Goal: Find specific page/section: Find specific page/section

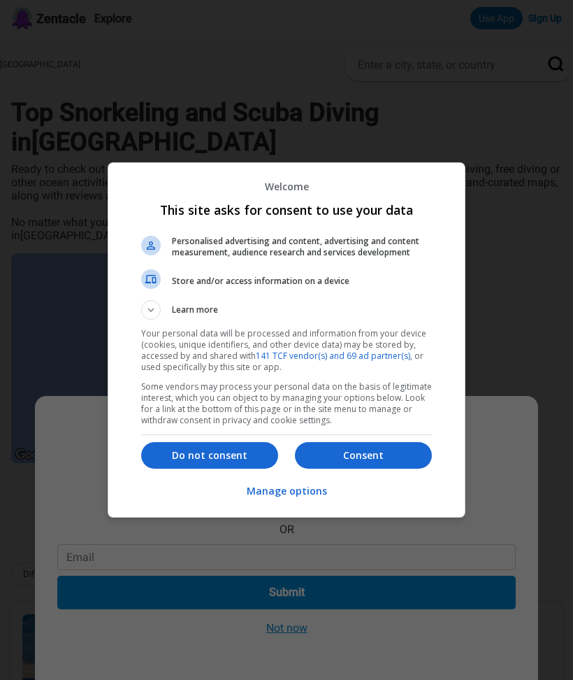
click at [331, 457] on p "Consent" at bounding box center [363, 455] width 137 height 14
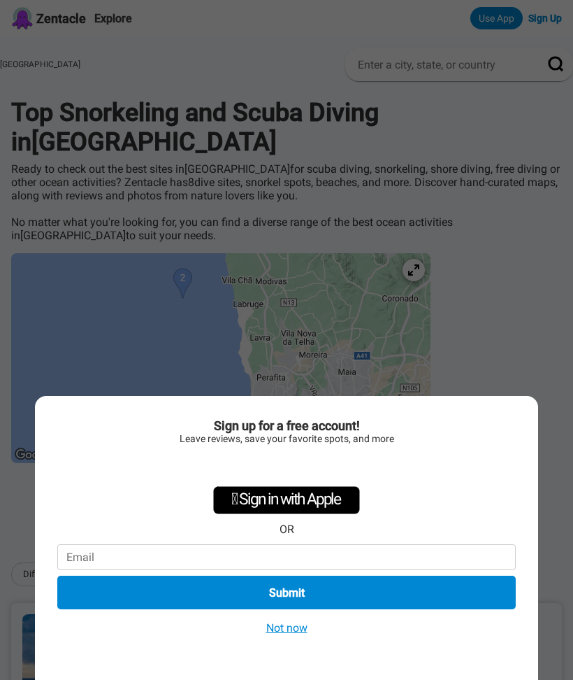
click at [280, 627] on button "Not now" at bounding box center [287, 627] width 50 height 15
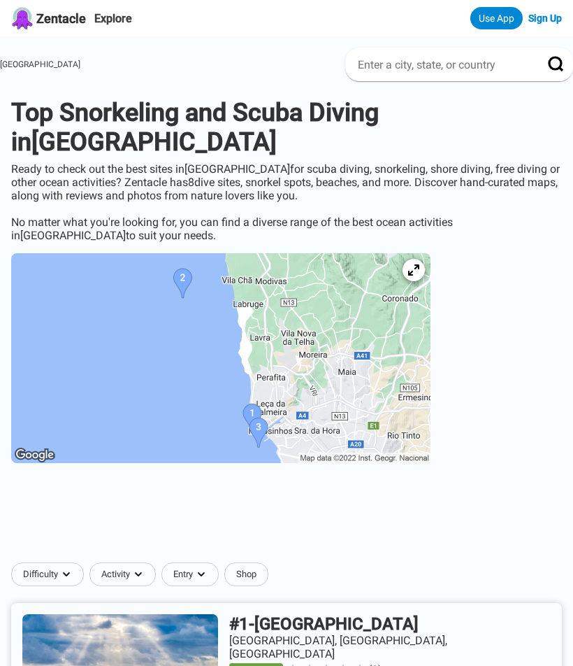
scroll to position [13, 0]
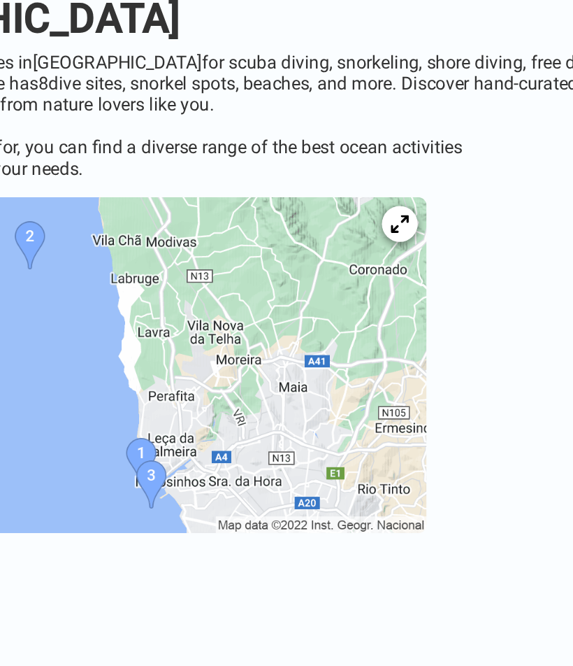
click at [85, 259] on img at bounding box center [221, 345] width 420 height 210
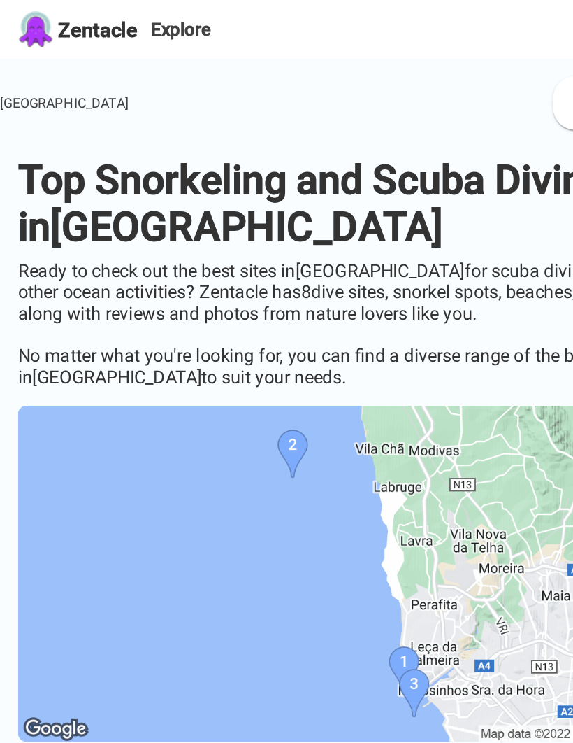
scroll to position [0, 0]
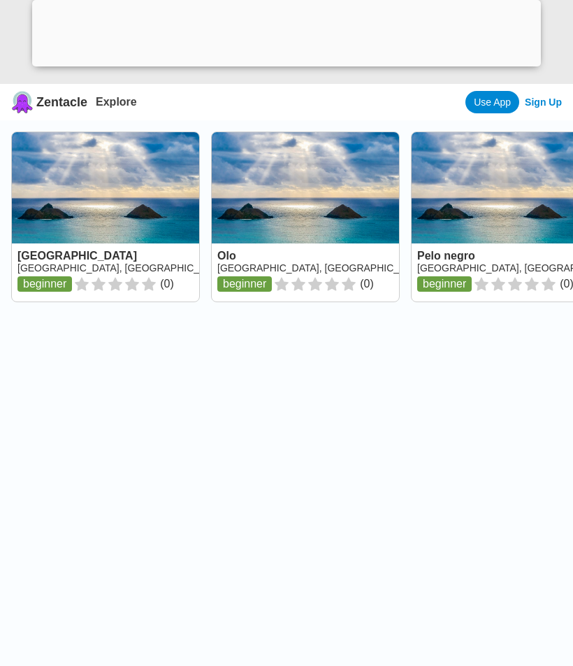
click at [52, 260] on link at bounding box center [105, 216] width 187 height 169
